Goal: Transaction & Acquisition: Purchase product/service

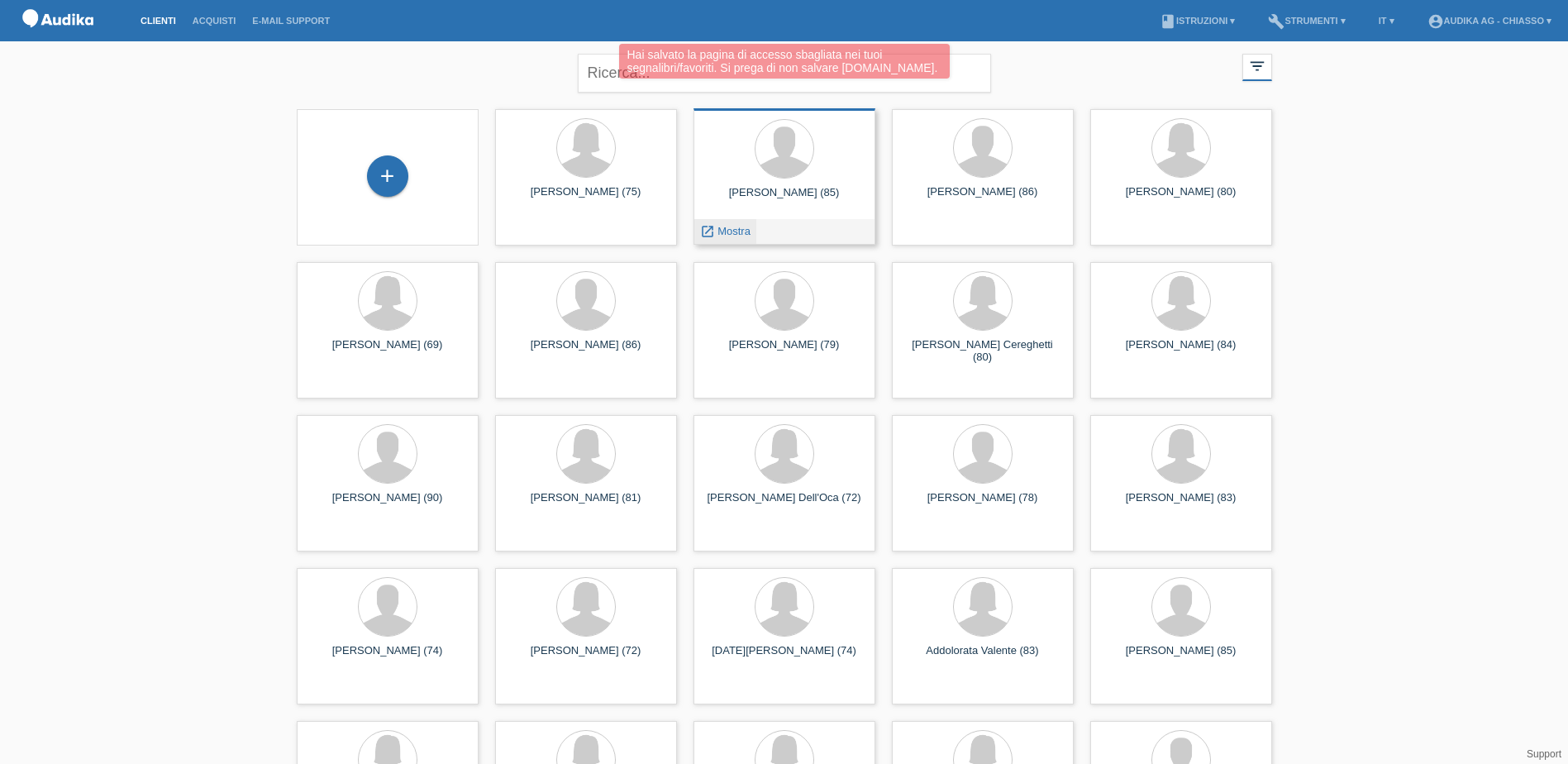
click at [718, 231] on span "Mostra" at bounding box center [734, 231] width 33 height 12
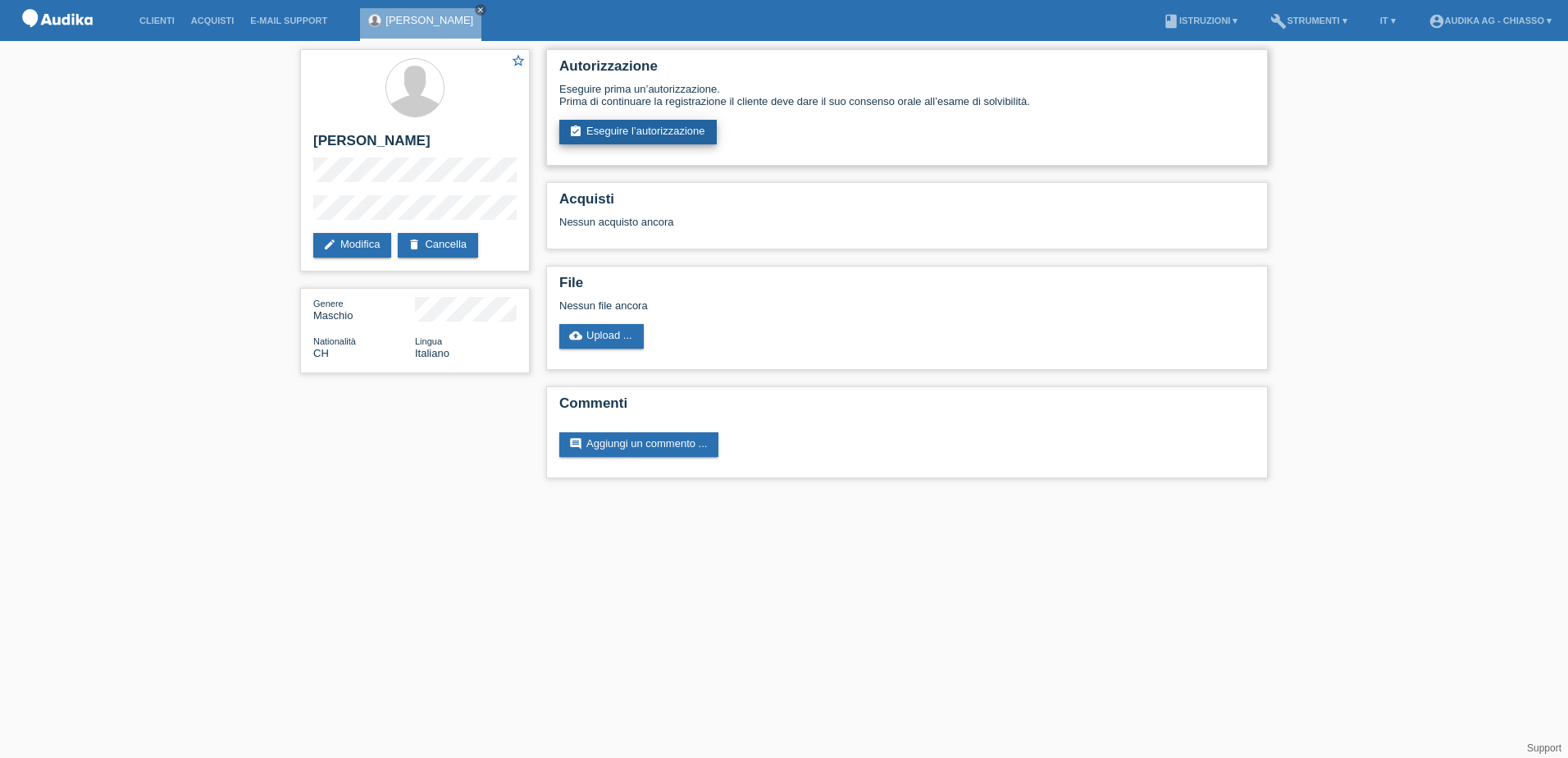
click at [595, 130] on link "assignment_turned_in Eseguire l’autorizzazione" at bounding box center [638, 132] width 158 height 25
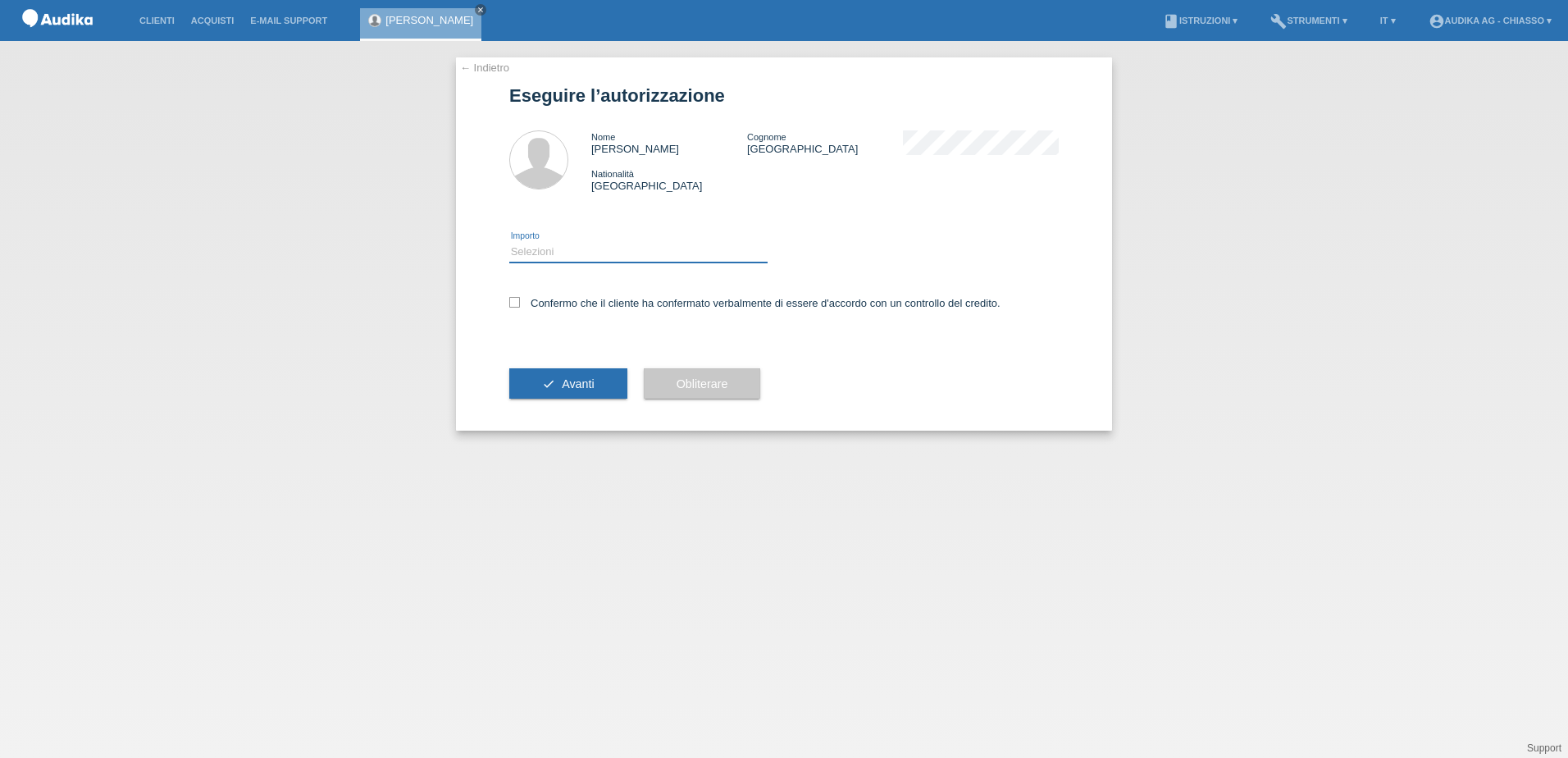
click at [558, 253] on select "Selezioni CHF 1.00 - CHF 499.00 CHF 500.00 - CHF 1'999.00 CHF 2'000.00 - CHF 13…" at bounding box center [639, 251] width 259 height 19
select select "3"
click at [509, 242] on select "Selezioni CHF 1.00 - CHF 499.00 CHF 500.00 - CHF 1'999.00 CHF 2'000.00 - CHF 13…" at bounding box center [639, 251] width 259 height 19
click at [520, 305] on label "Confermo che il cliente ha confermato verbalmente di essere d'accordo con un co…" at bounding box center [755, 303] width 492 height 12
click at [520, 305] on input "Confermo che il cliente ha confermato verbalmente di essere d'accordo con un co…" at bounding box center [515, 302] width 11 height 11
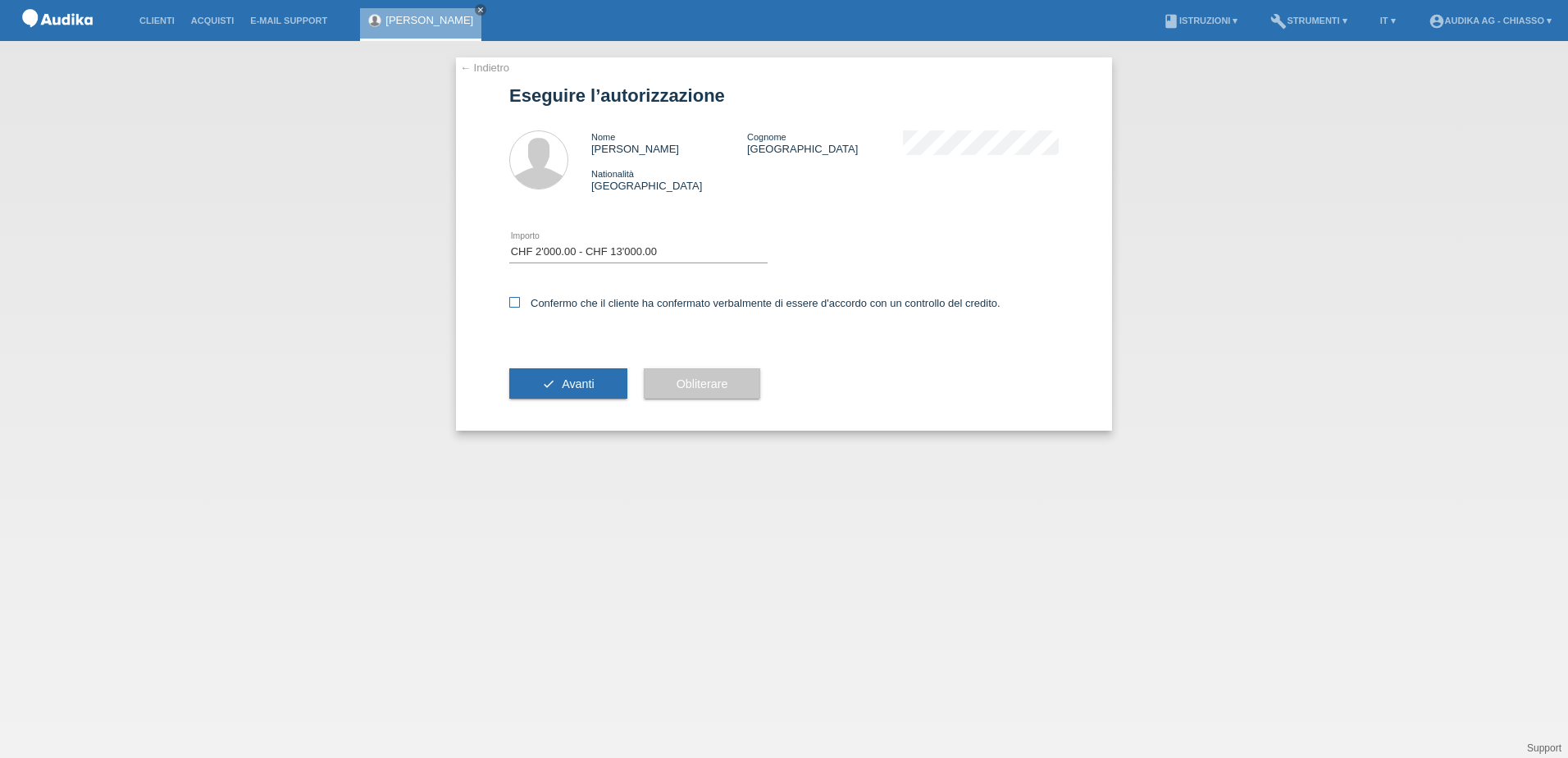
checkbox input "true"
click at [554, 382] on button "check Avanti" at bounding box center [568, 383] width 118 height 31
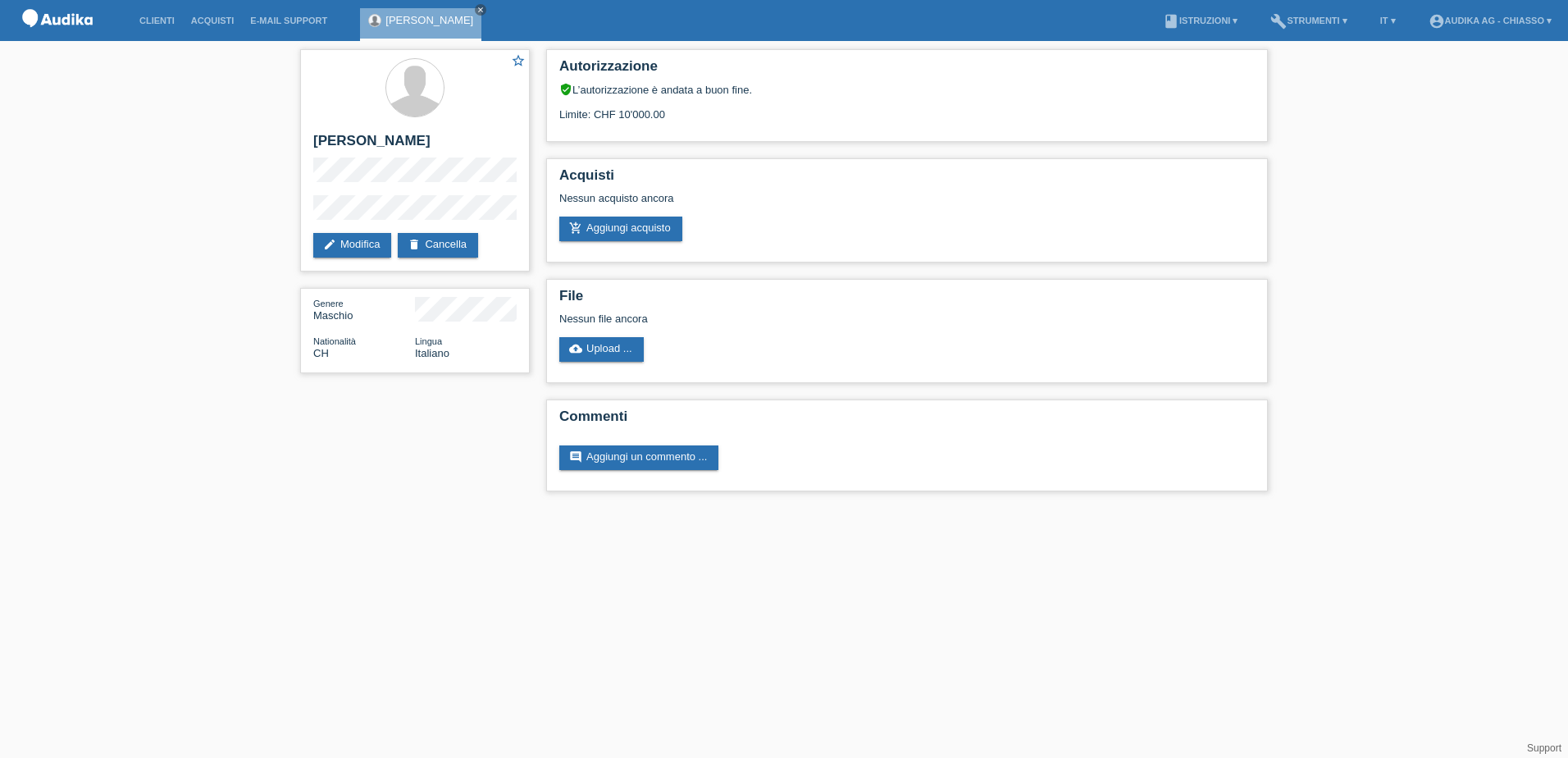
drag, startPoint x: 1497, startPoint y: 198, endPoint x: 1481, endPoint y: 193, distance: 16.8
click at [1496, 198] on div "star_border [PERSON_NAME] edit Modifica delete Cancella Genere Maschio National…" at bounding box center [784, 274] width 1568 height 467
click at [609, 235] on link "add_shopping_cart Aggiungi acquisto" at bounding box center [620, 228] width 123 height 25
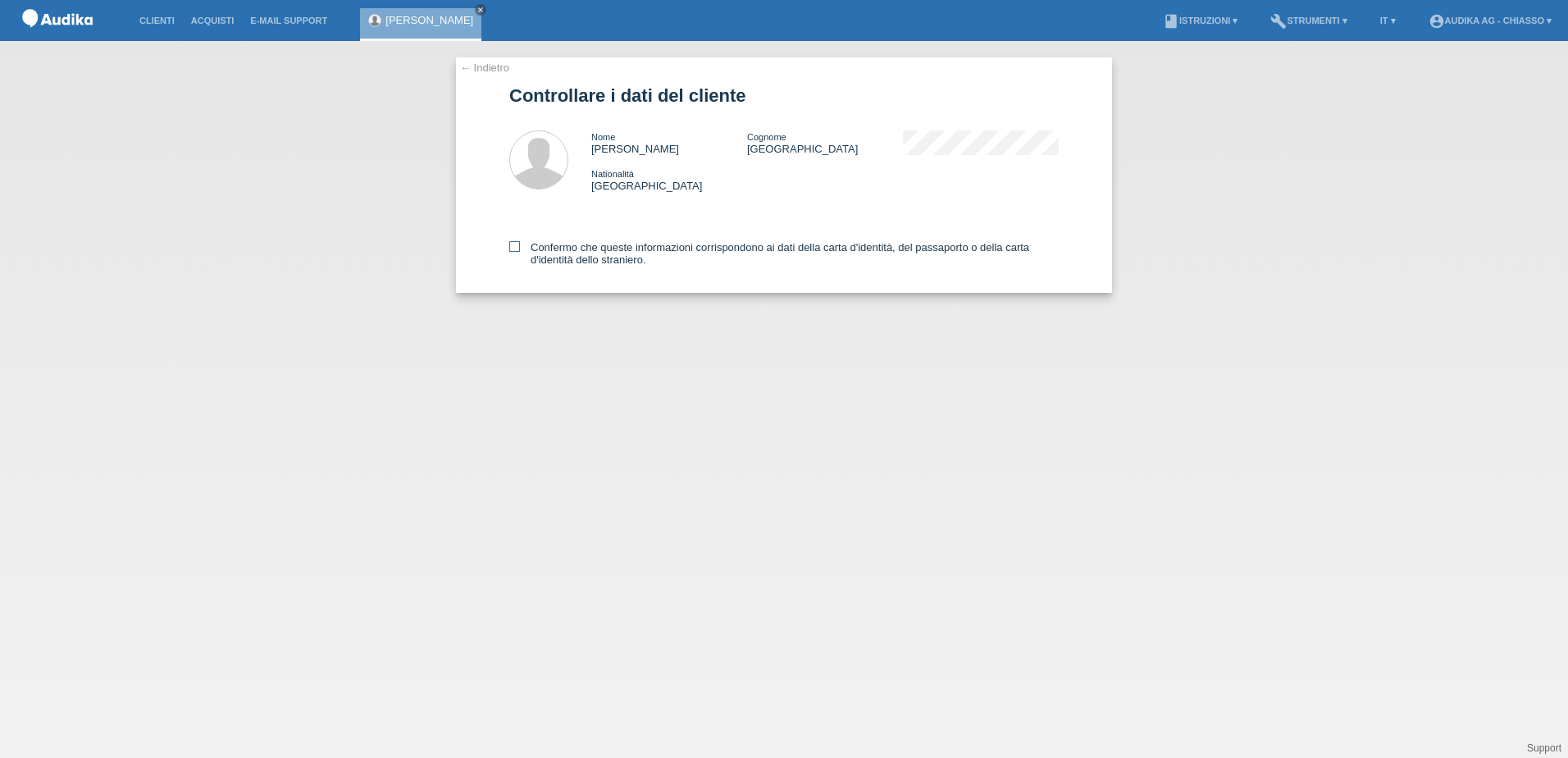
click at [518, 247] on icon at bounding box center [515, 246] width 11 height 11
click at [518, 247] on input "Confermo che queste informazioni corrispondono ai dati della carta d'identità, …" at bounding box center [515, 246] width 11 height 11
checkbox input "true"
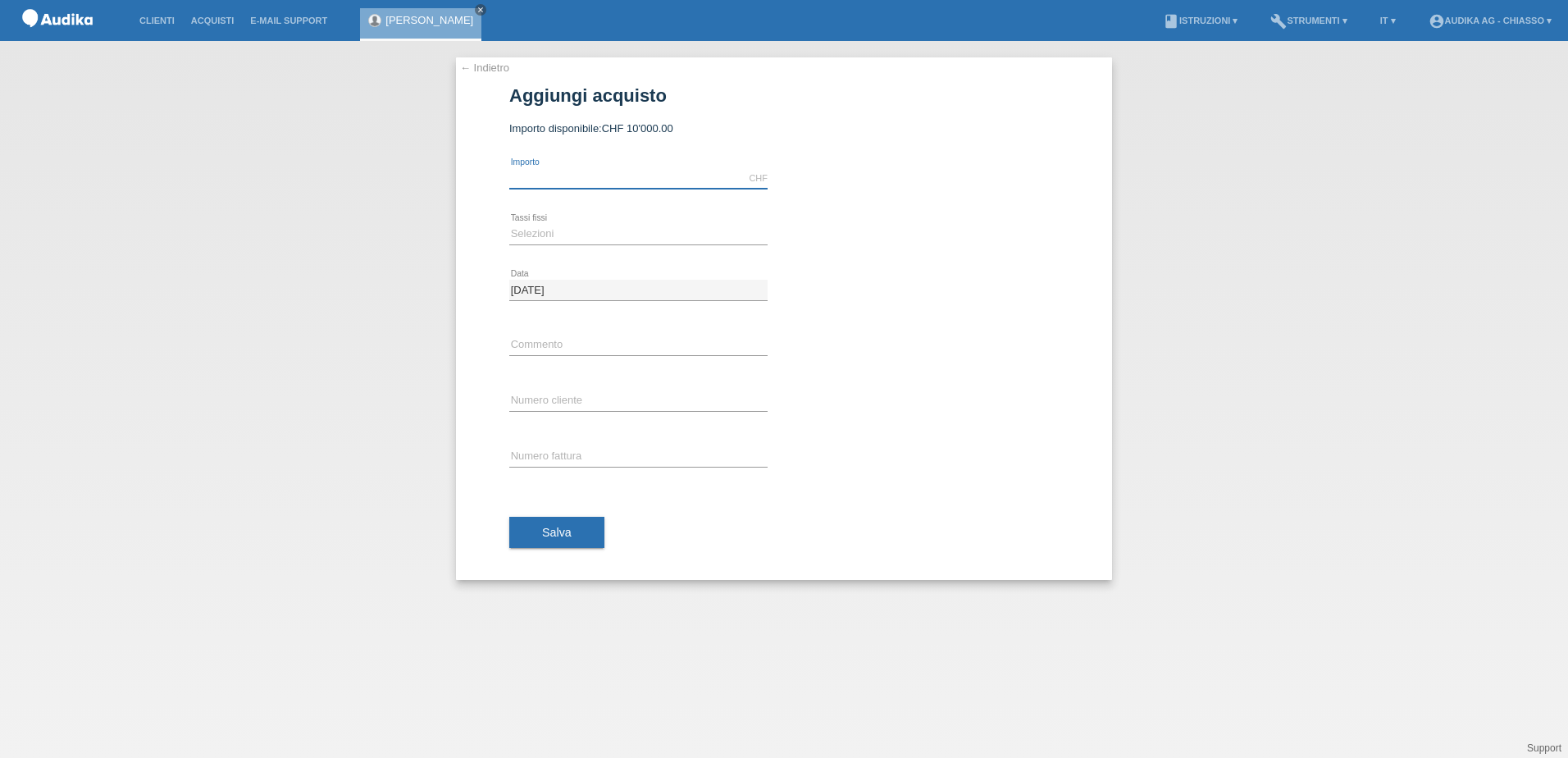
click at [553, 176] on input "text" at bounding box center [639, 178] width 259 height 20
type input "6199.00"
click at [575, 236] on select "Selezioni 12 rate 24 rate" at bounding box center [639, 234] width 259 height 19
select select "177"
click at [509, 224] on select "Selezioni 12 rate 24 rate" at bounding box center [639, 234] width 259 height 19
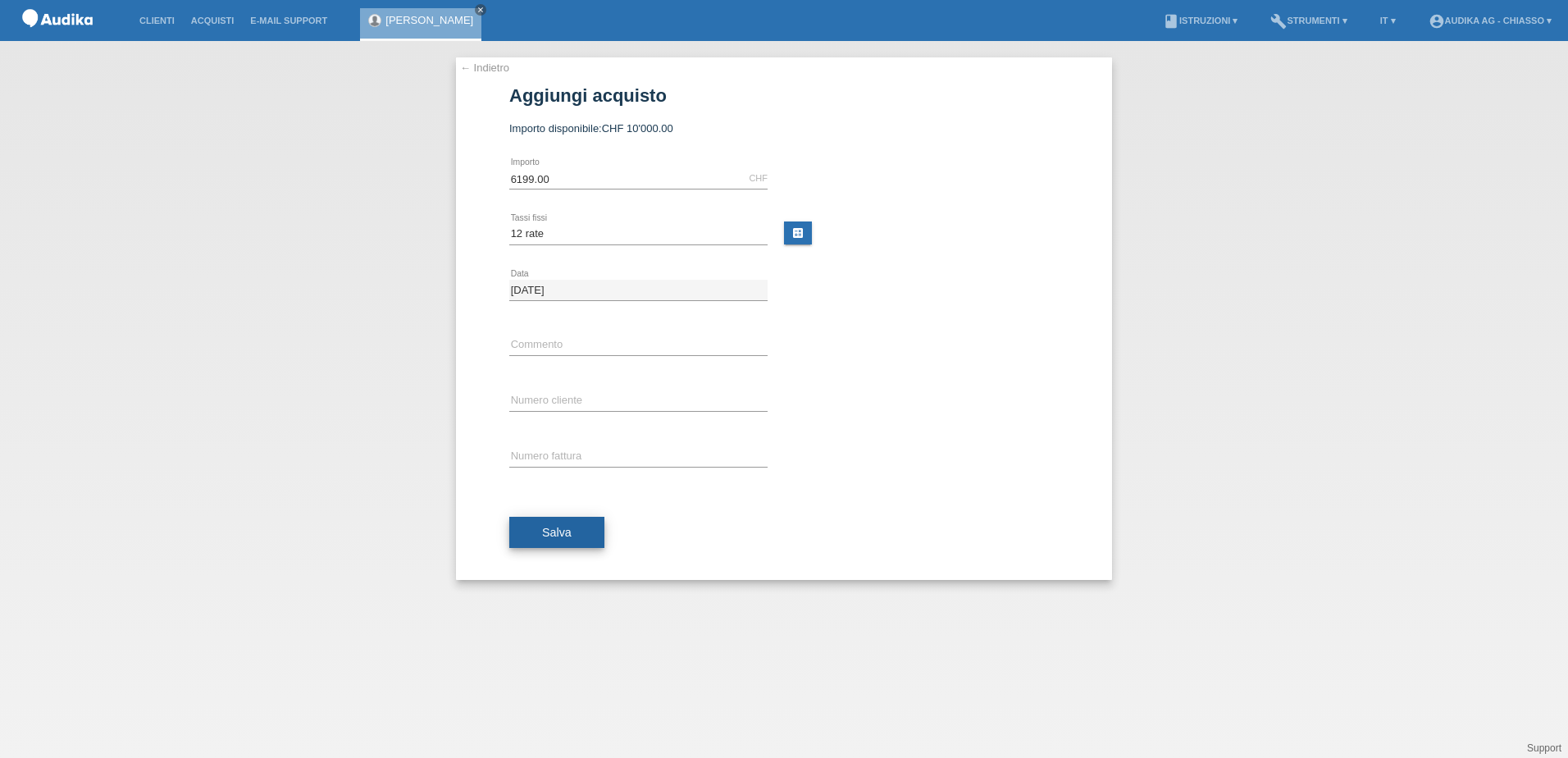
click at [563, 533] on span "Salva" at bounding box center [556, 531] width 29 height 13
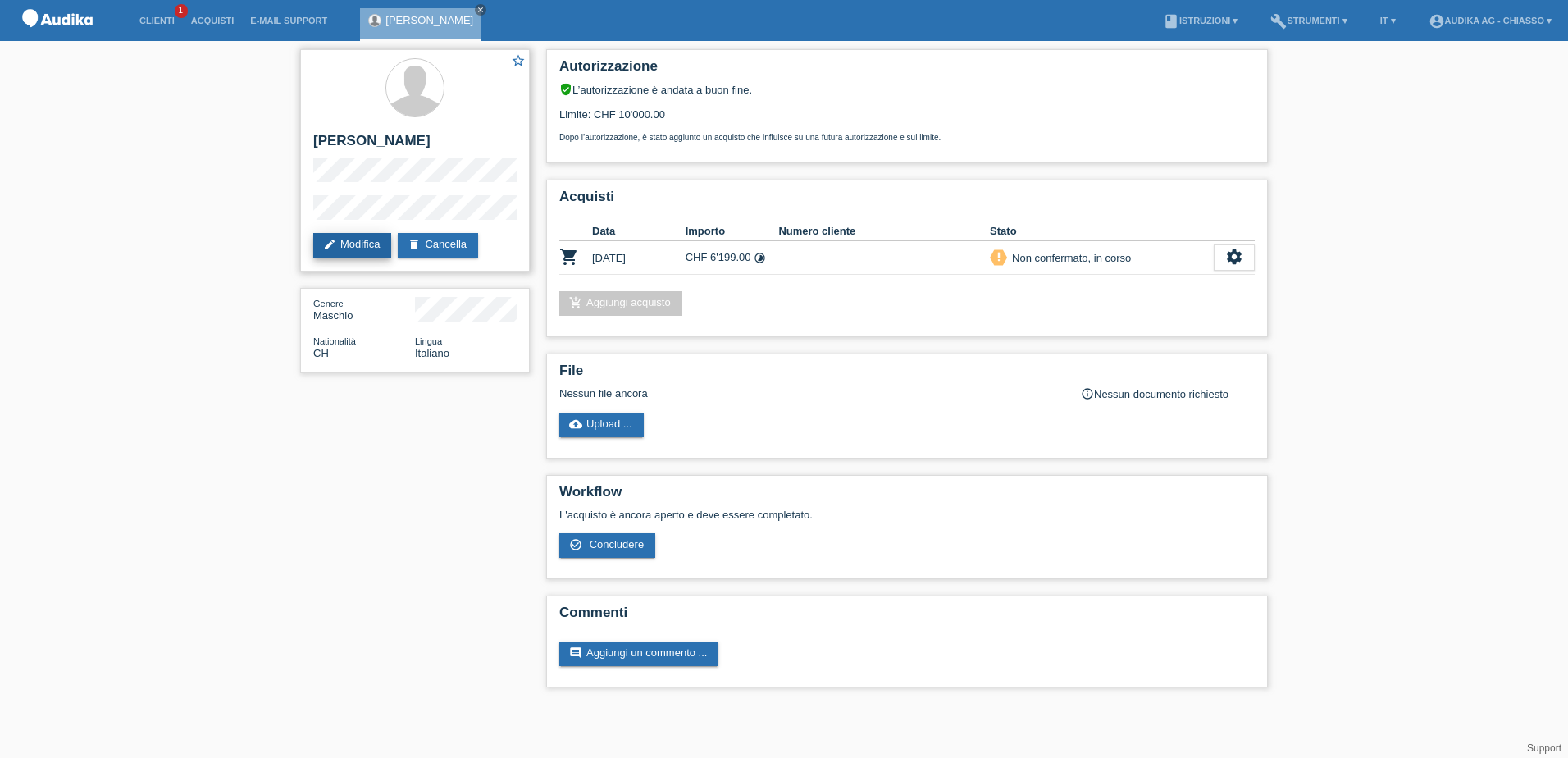
click at [369, 244] on link "edit Modifica" at bounding box center [353, 245] width 78 height 25
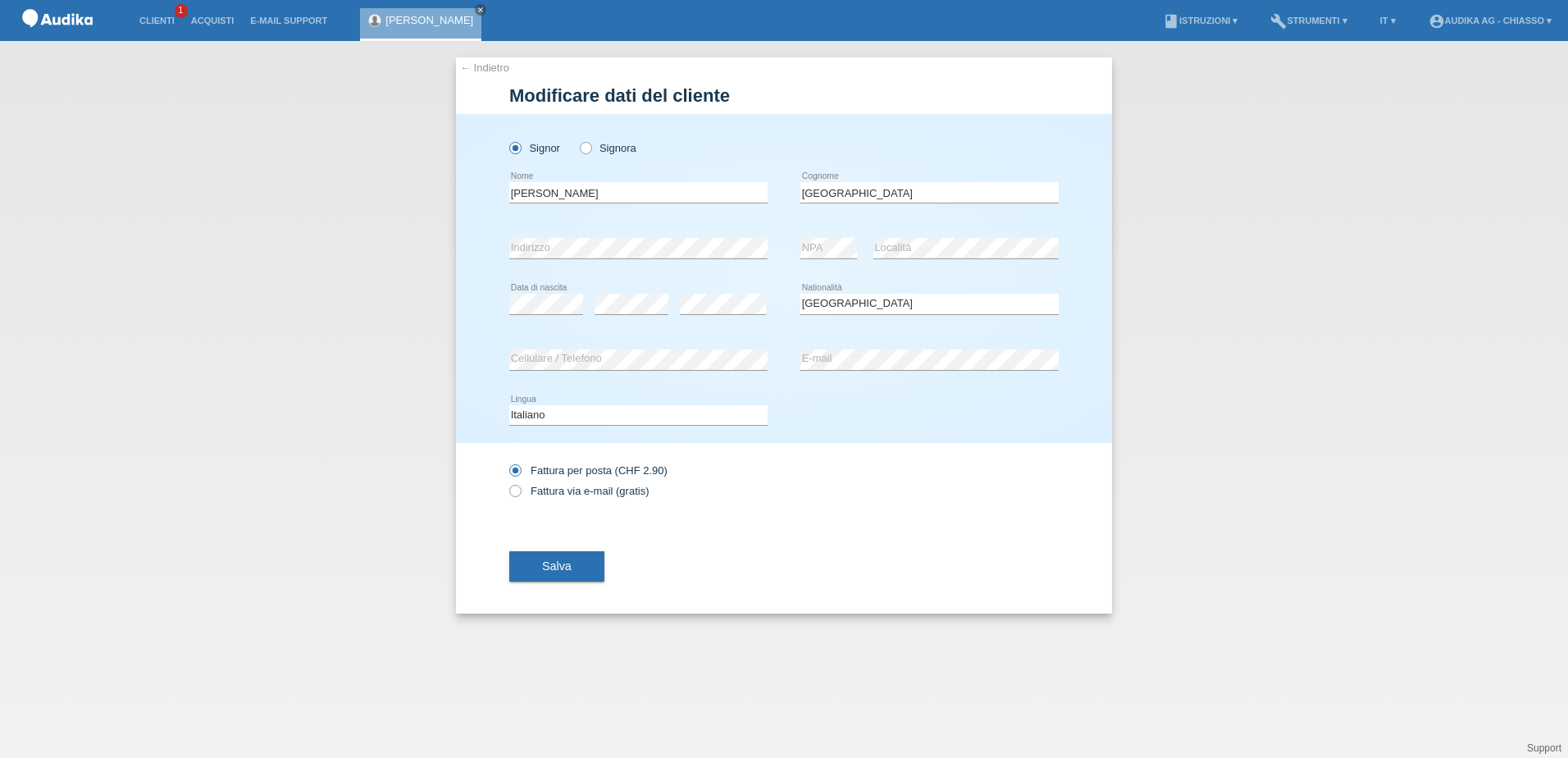
select select "CH"
click at [554, 565] on span "Salva" at bounding box center [556, 565] width 29 height 13
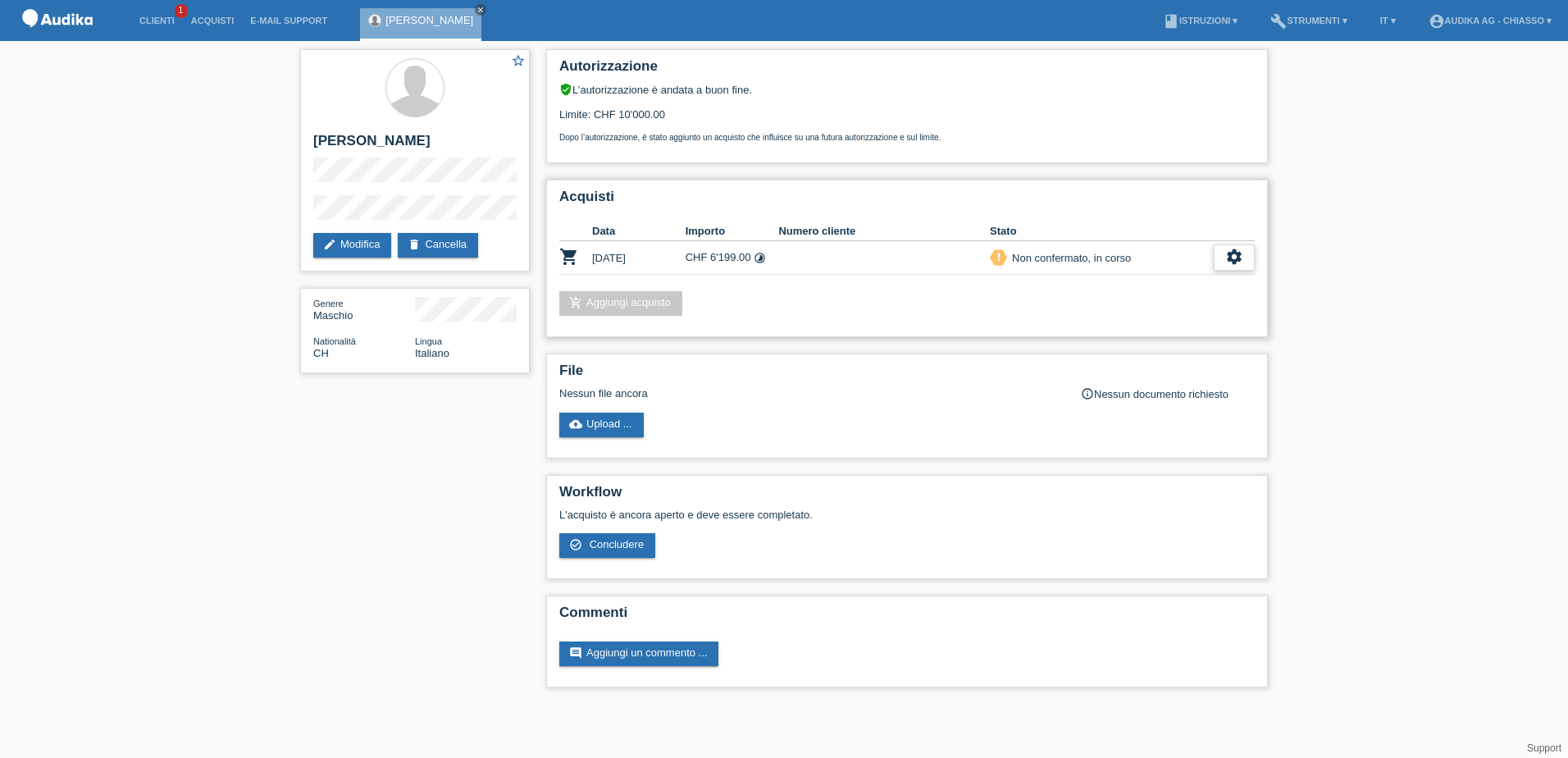
click at [1236, 255] on icon "settings" at bounding box center [1234, 257] width 18 height 18
click at [1122, 313] on span "Scaricare GTC" at bounding box center [1121, 307] width 75 height 19
click at [1222, 258] on div "settings" at bounding box center [1234, 258] width 41 height 27
click at [1114, 328] on span "Concludere" at bounding box center [1114, 332] width 60 height 19
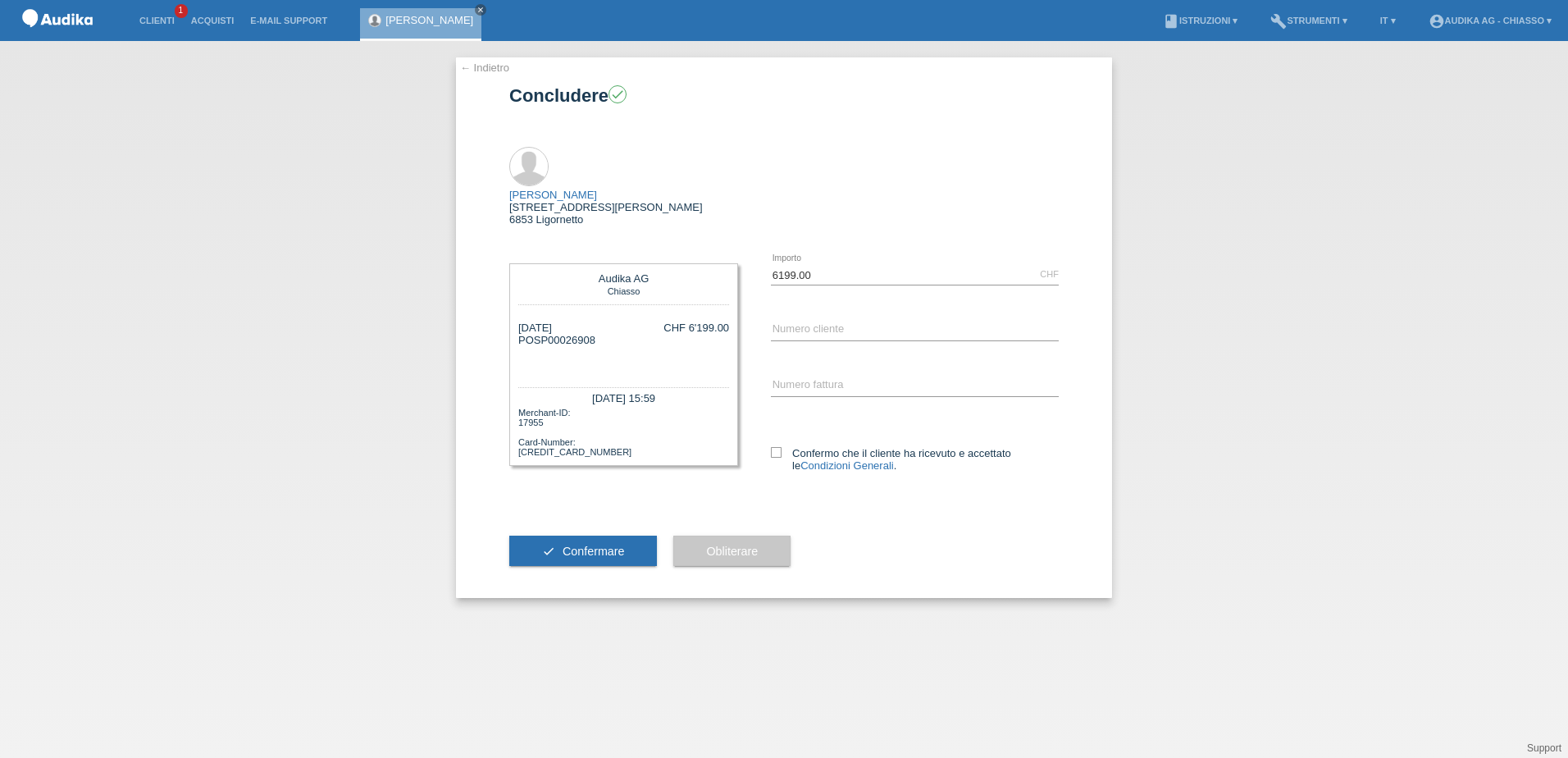
drag, startPoint x: 594, startPoint y: 305, endPoint x: 537, endPoint y: 299, distance: 57.3
click at [537, 321] on div "[DATE] POSP00026908" at bounding box center [556, 346] width 77 height 50
copy div "SP00026908"
click at [786, 320] on input "C" at bounding box center [914, 329] width 288 height 20
paste input "11824009"
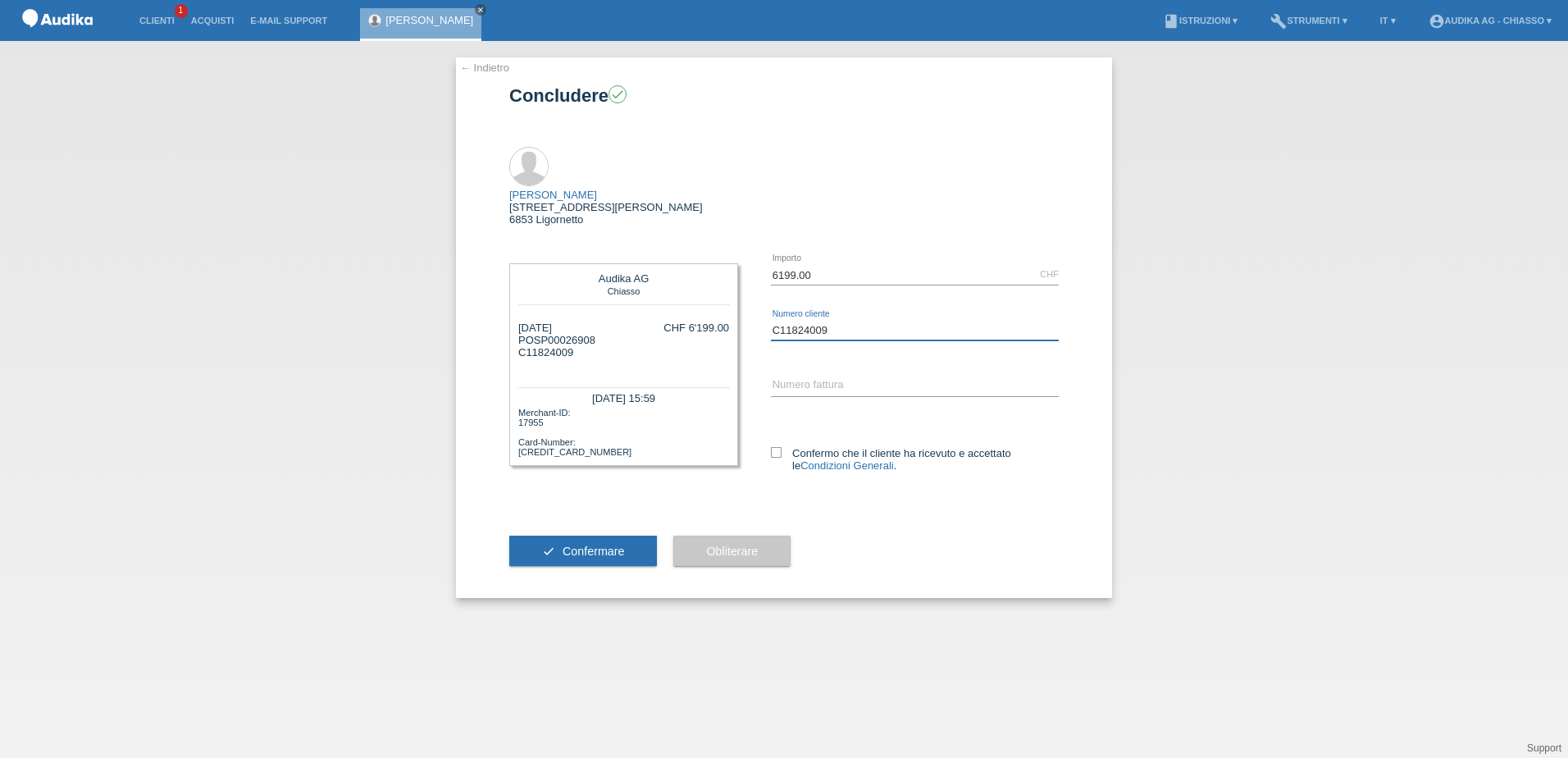
type input "C11824009"
click at [779, 375] on input "SOI" at bounding box center [914, 385] width 288 height 20
click at [801, 375] on input "SOI" at bounding box center [914, 385] width 288 height 20
paste input "000349817"
type input "SOI000349817"
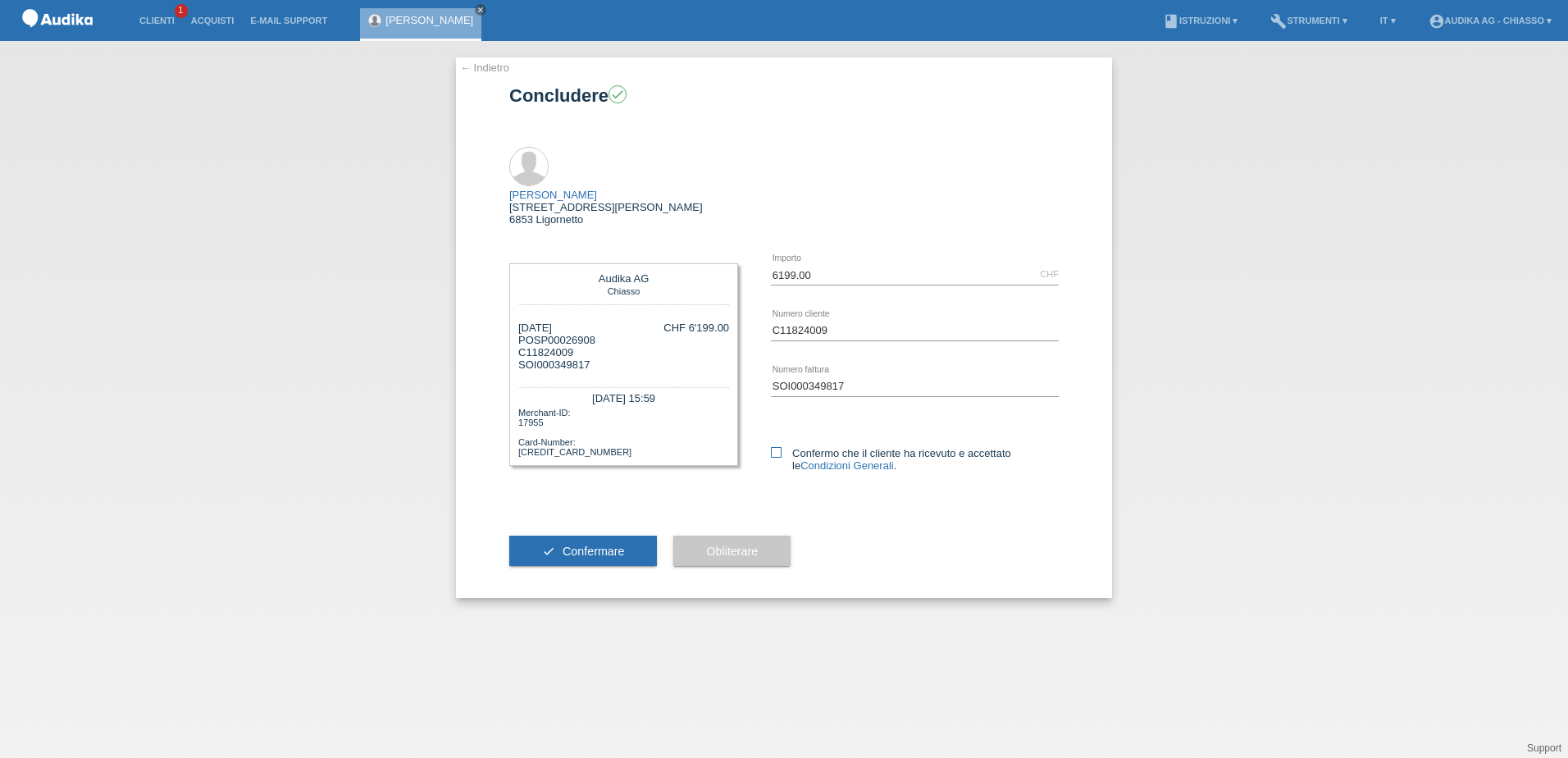
click at [772, 447] on icon at bounding box center [776, 452] width 11 height 11
click at [772, 447] on input "Confermo che il cliente ha ricevuto e accettato le Condizioni Generali ." at bounding box center [776, 452] width 11 height 11
checkbox input "true"
click at [604, 545] on span "Confermare" at bounding box center [594, 551] width 62 height 13
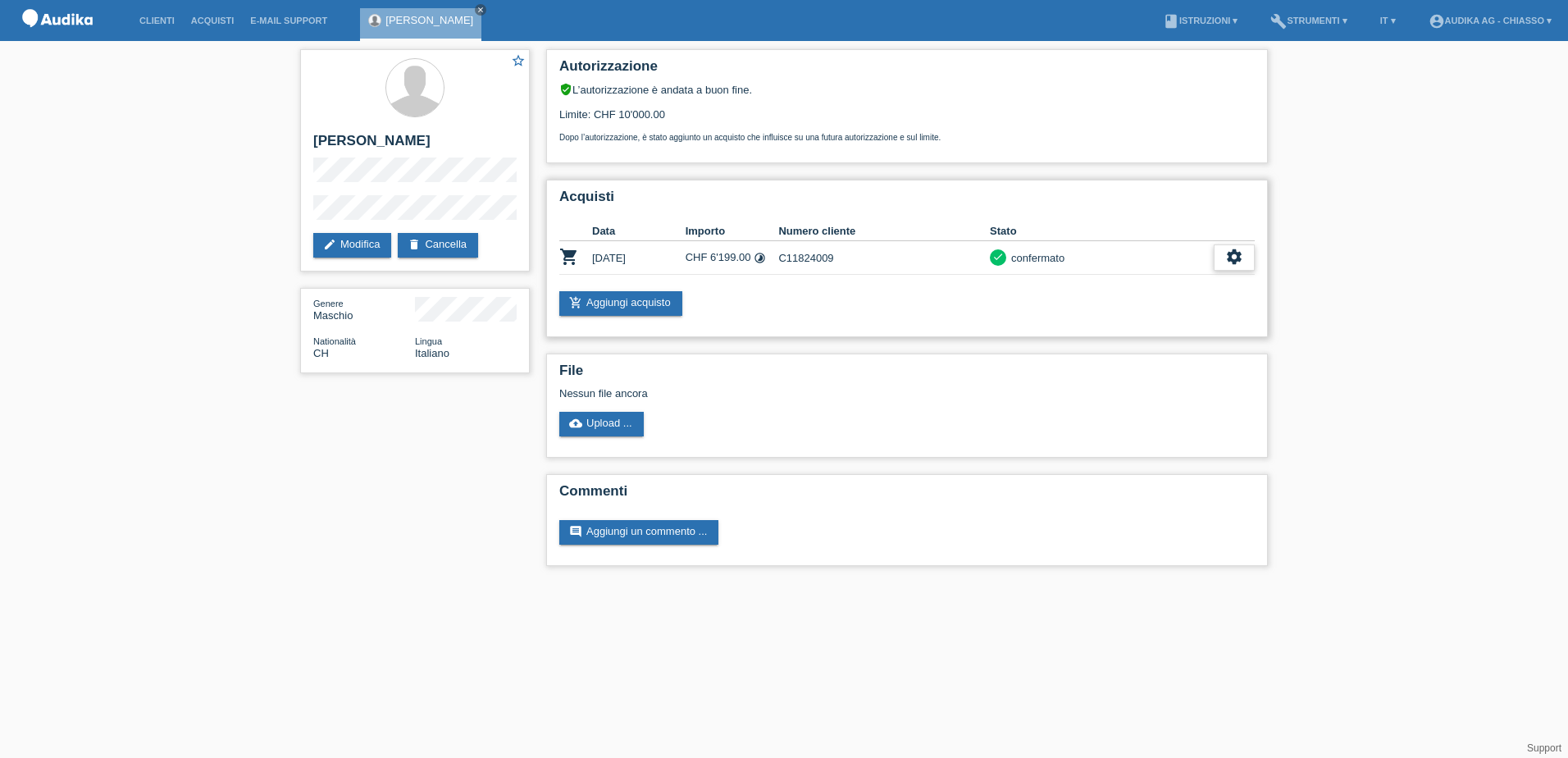
click at [1246, 259] on div "settings" at bounding box center [1234, 258] width 41 height 27
click at [1114, 332] on span "Scaricare dettagli sul finanziamento" at bounding box center [1143, 332] width 173 height 19
click at [1476, 17] on link "account_circle Audika AG - Chiasso ▾" at bounding box center [1490, 20] width 139 height 10
click at [1426, 111] on link "Logout" at bounding box center [1423, 117] width 33 height 12
